Goal: Find specific page/section: Find specific page/section

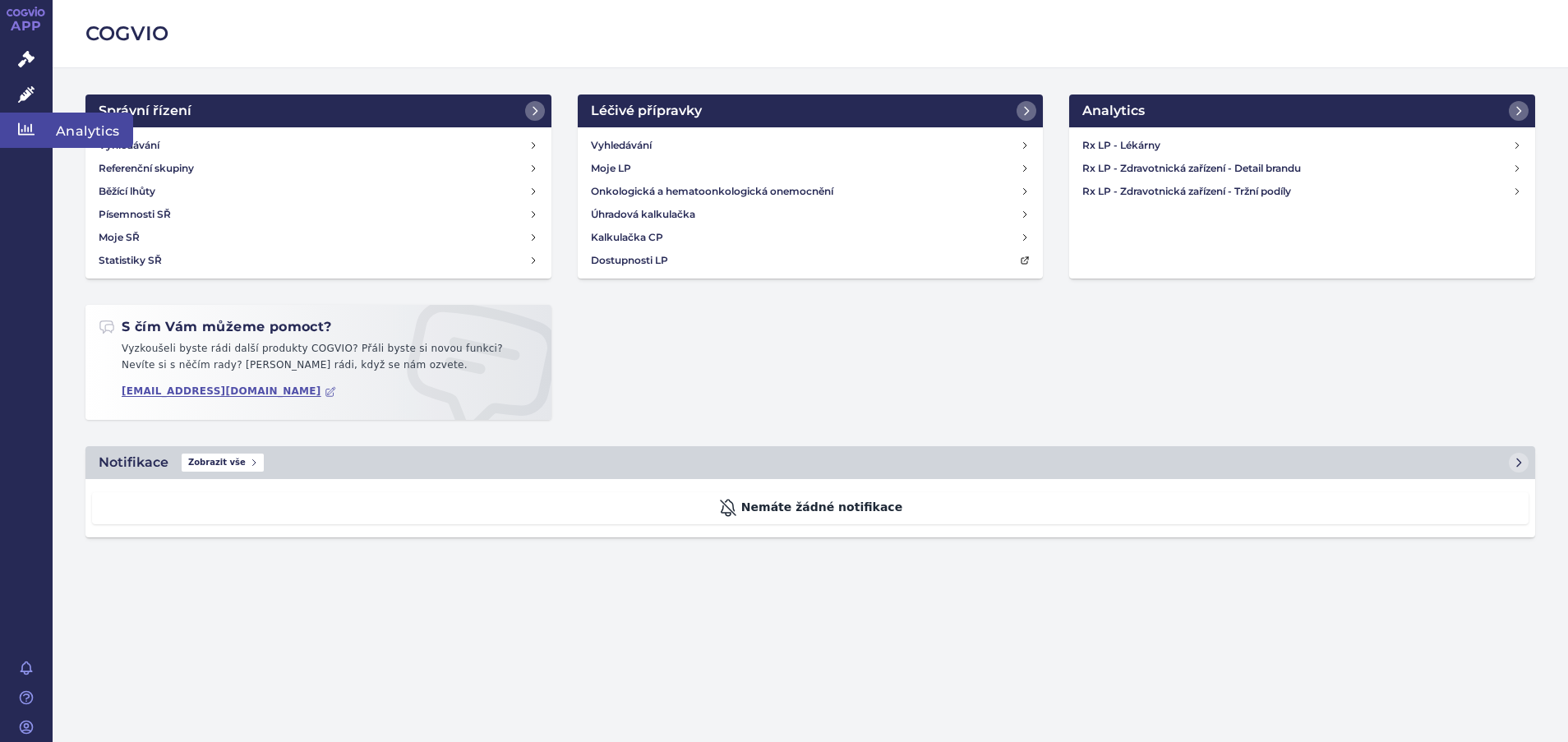
click at [21, 130] on icon at bounding box center [26, 129] width 17 height 12
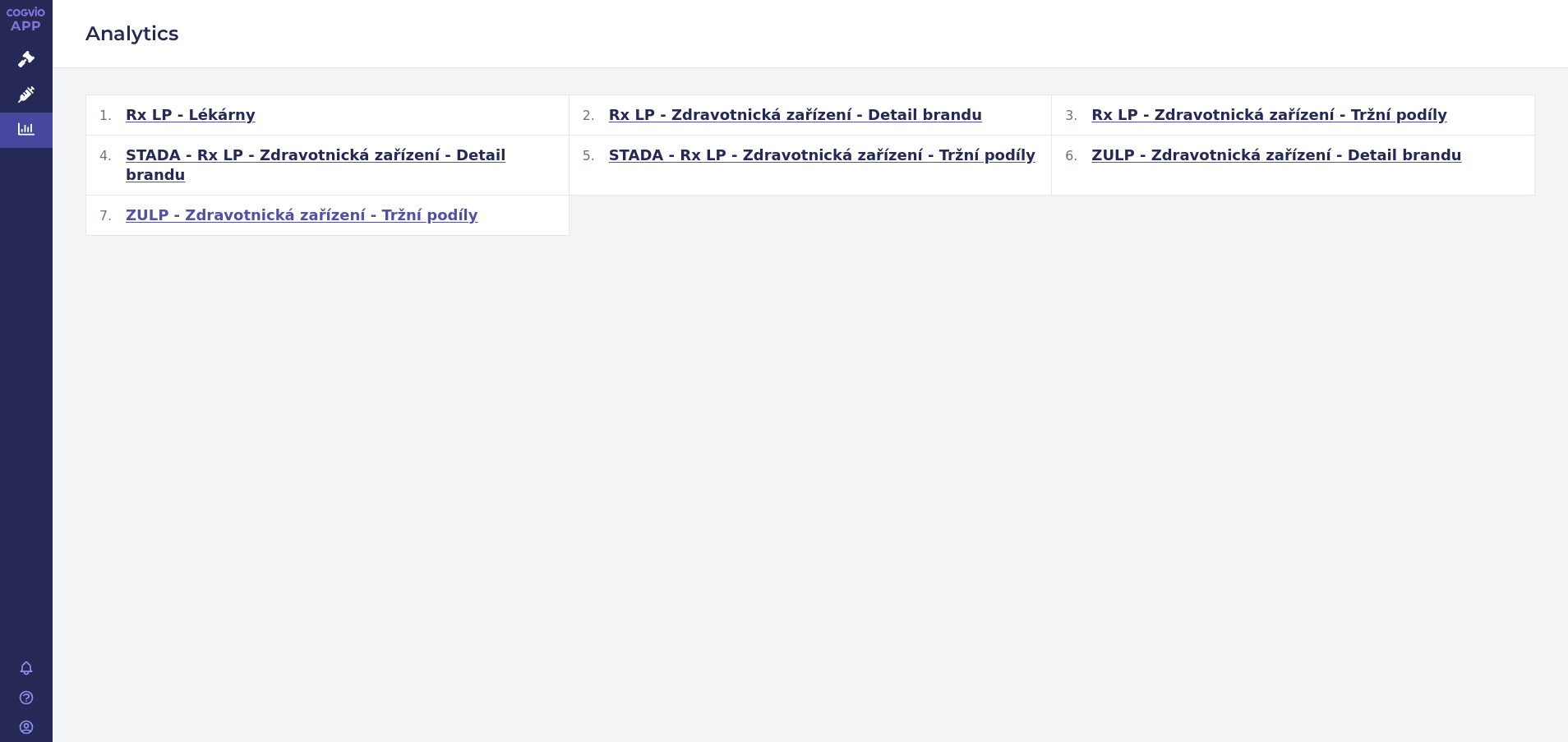
click at [310, 205] on span "ZULP - Zdravotnická zařízení - Tržní podíly" at bounding box center [301, 215] width 352 height 20
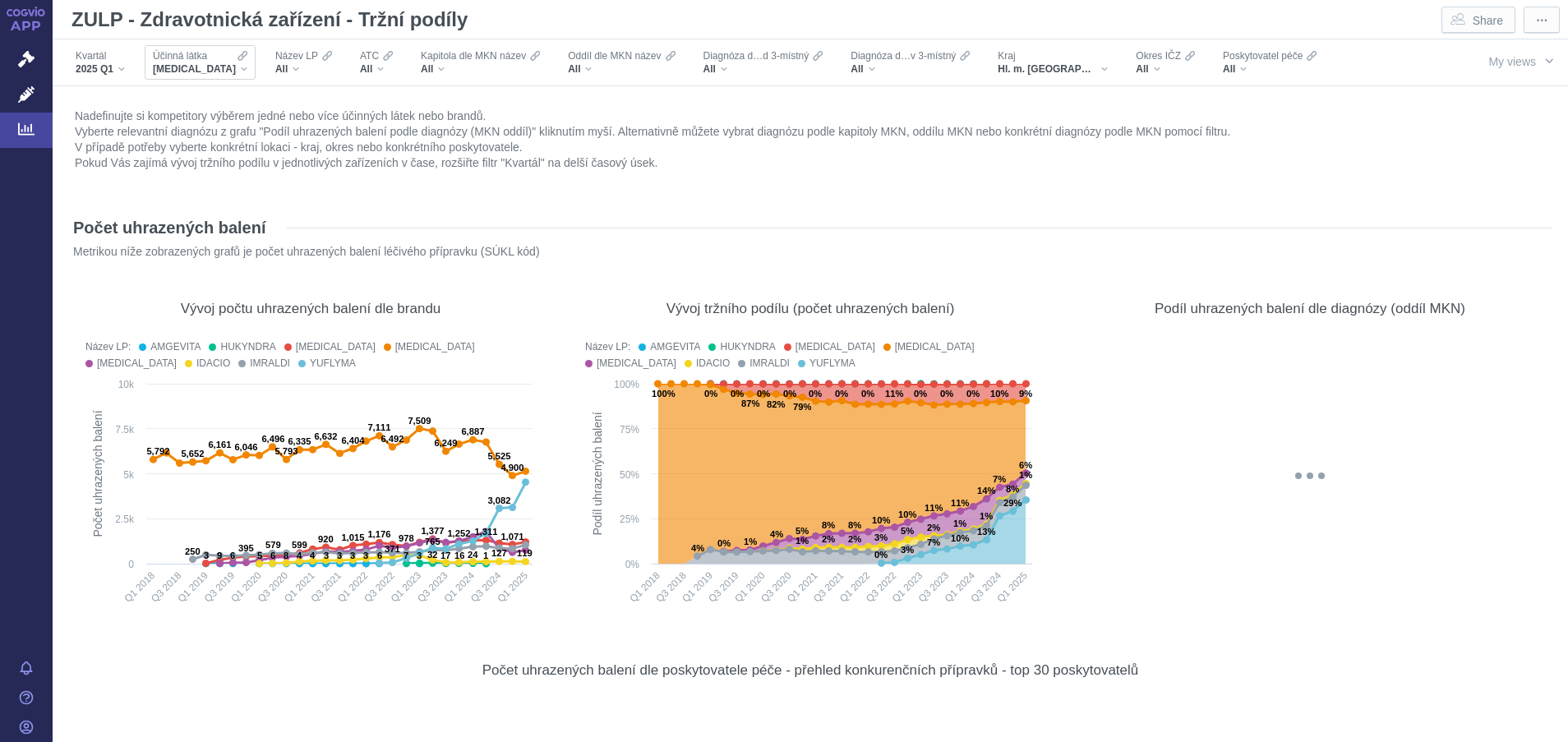
click at [228, 64] on div "[MEDICAL_DATA]" at bounding box center [200, 69] width 95 height 13
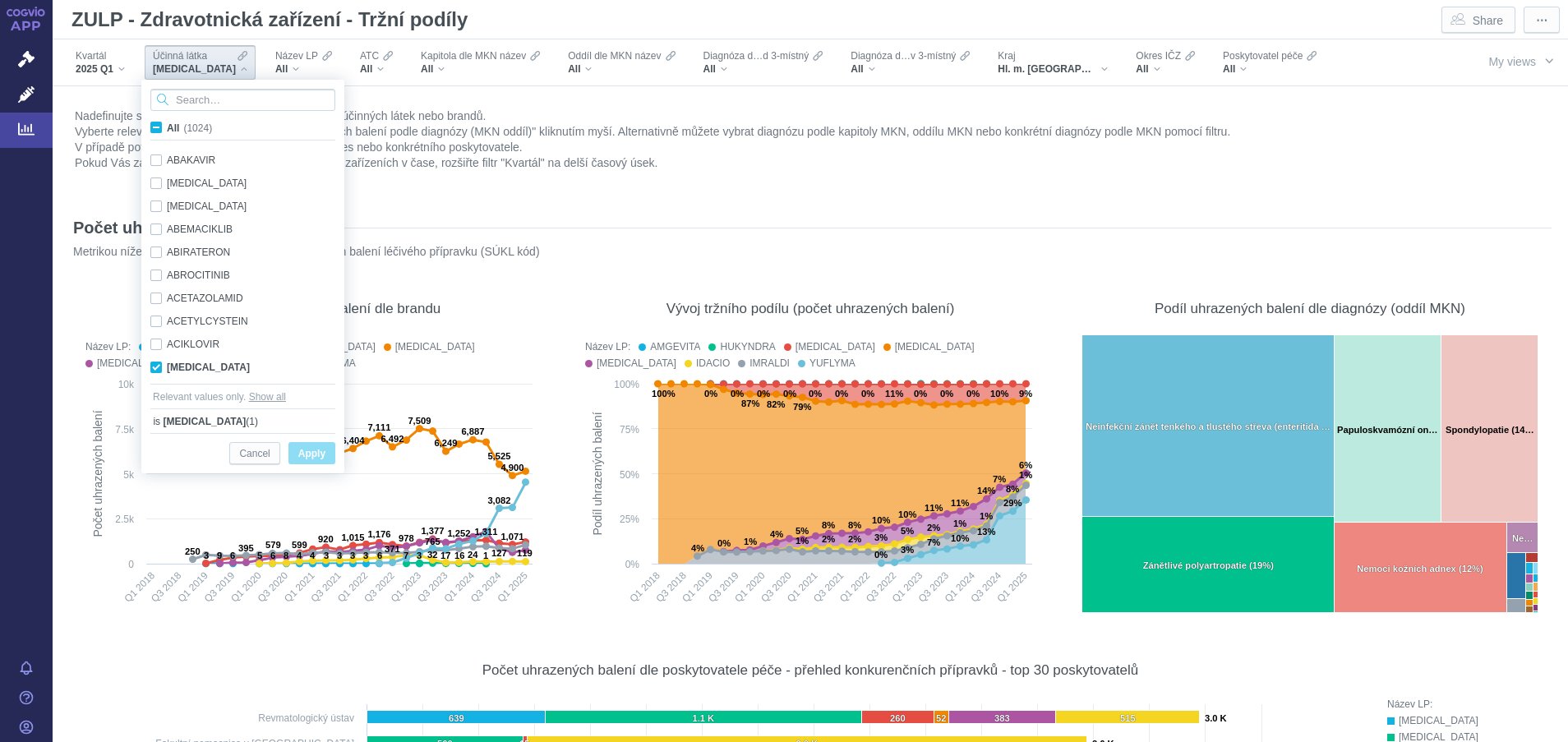
scroll to position [103, 0]
type input "pa"
